Goal: Information Seeking & Learning: Learn about a topic

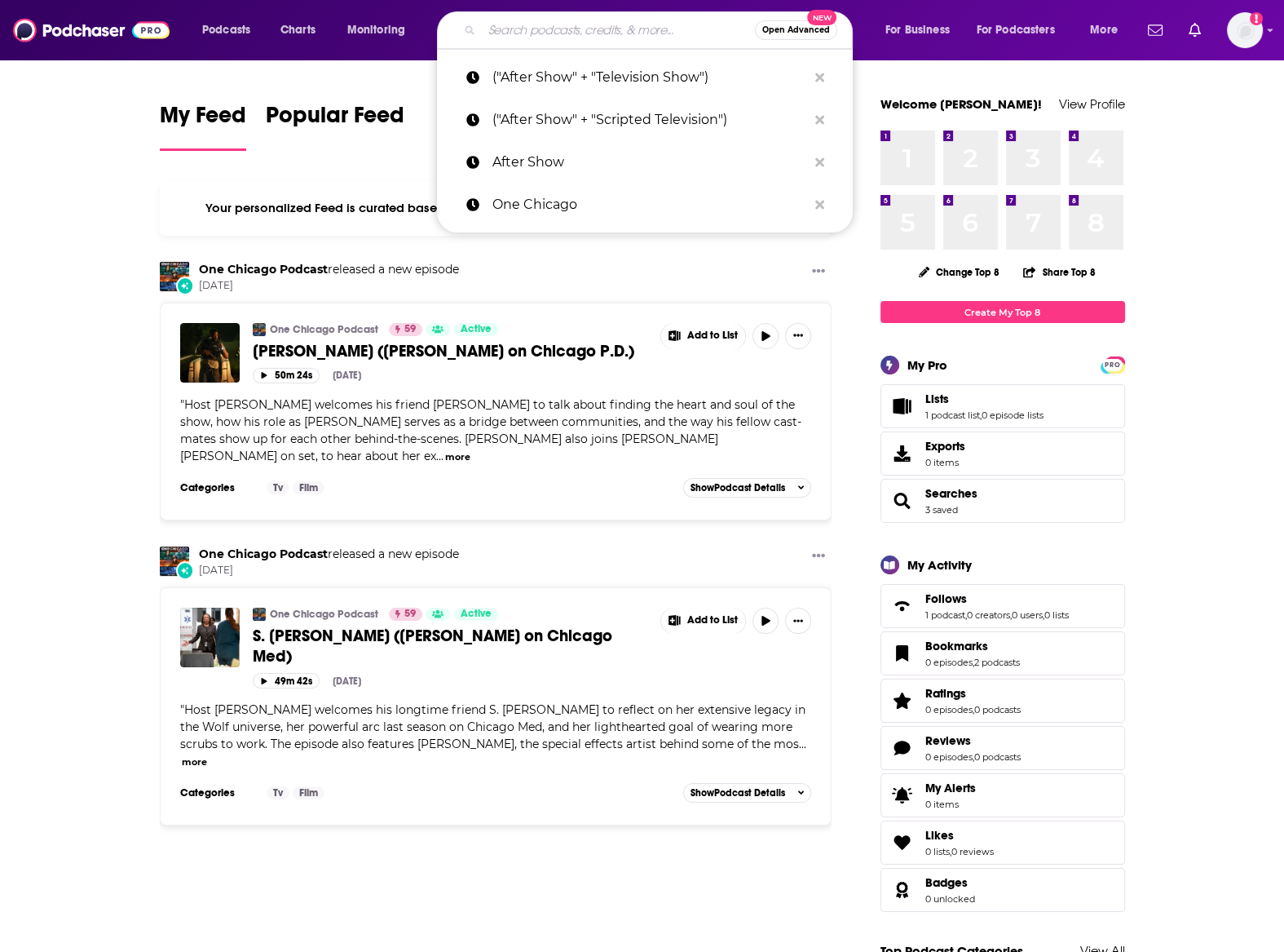
click at [566, 40] on input "Search podcasts, credits, & more..." at bounding box center [619, 30] width 273 height 26
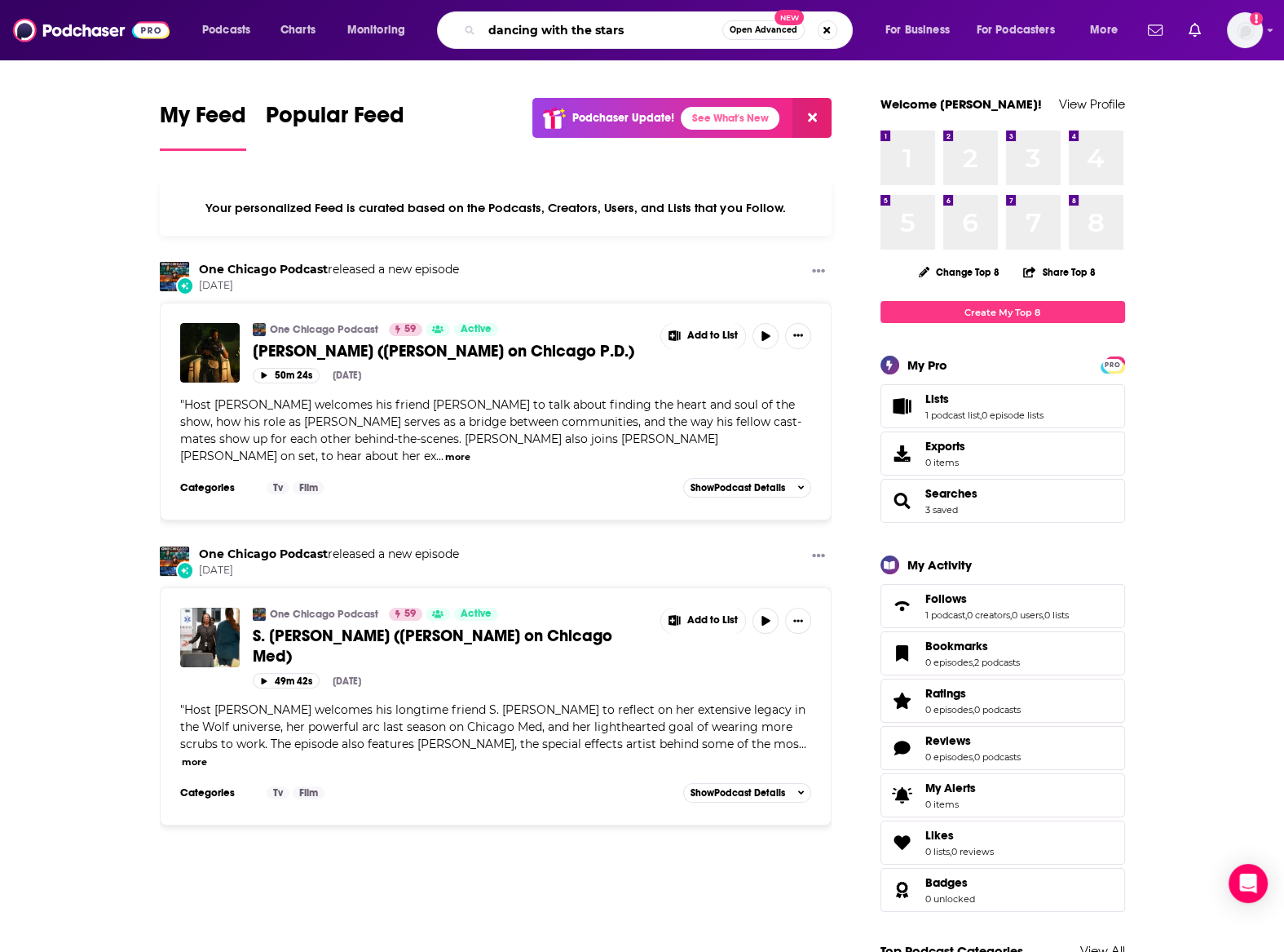
type input "dancing with the stars"
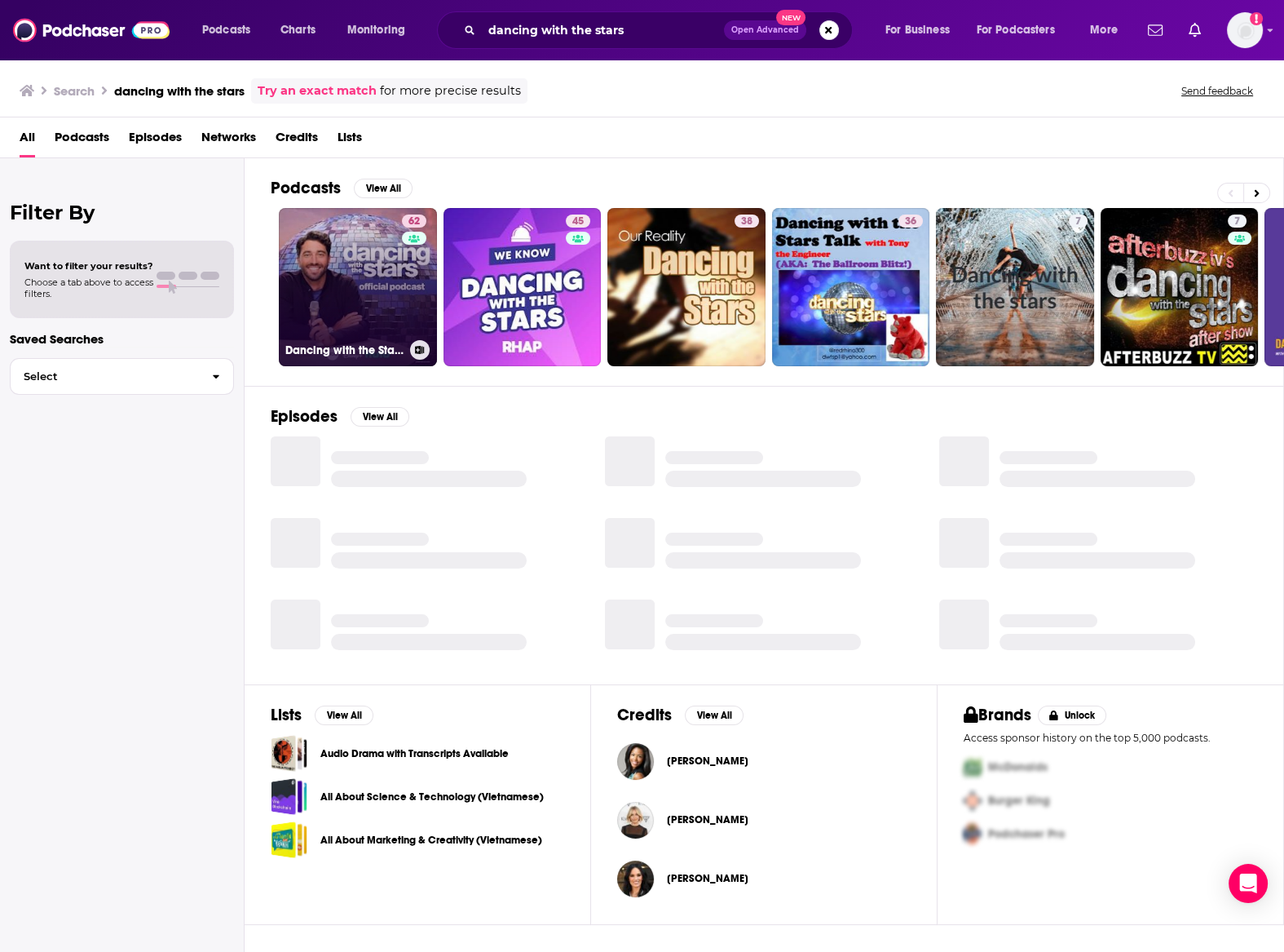
click at [338, 279] on link "62 Dancing with the Stars Official Podcast" at bounding box center [358, 286] width 159 height 159
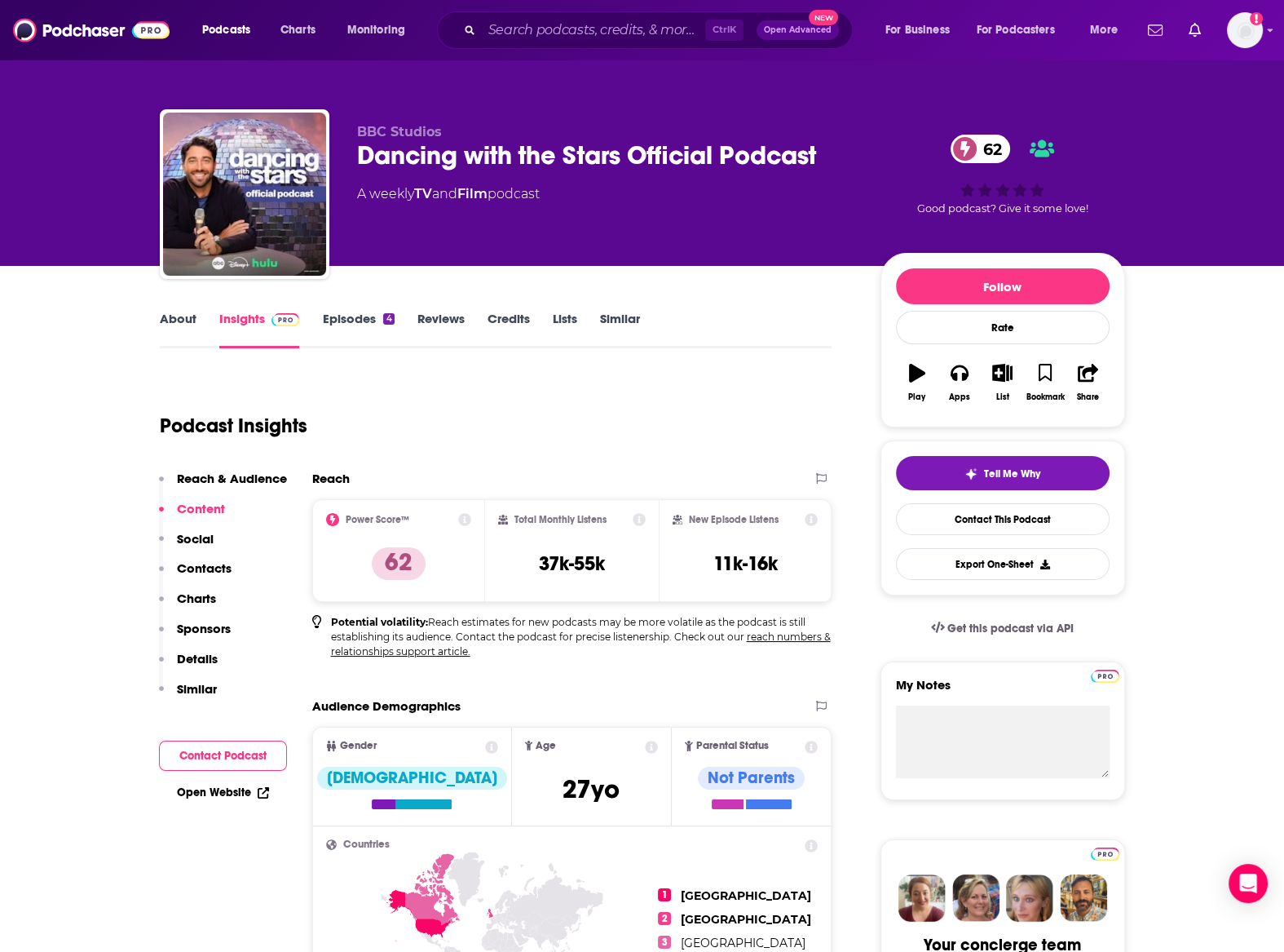
click at [346, 312] on link "Episodes 4" at bounding box center [358, 329] width 72 height 38
